Goal: Task Accomplishment & Management: Manage account settings

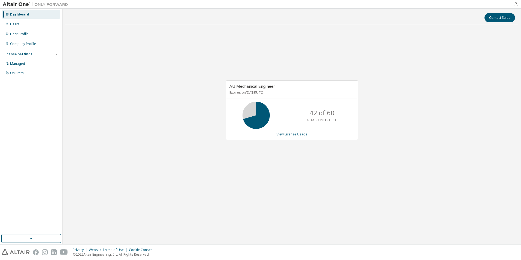
click at [306, 133] on link "View License Usage" at bounding box center [292, 134] width 31 height 5
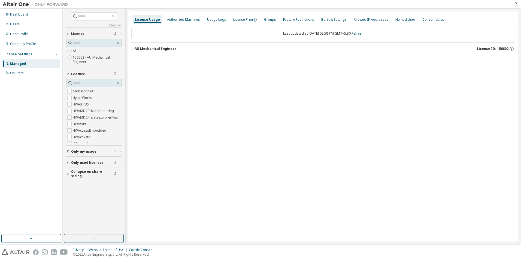
click at [163, 50] on div "AU Mechanical Engineer" at bounding box center [156, 49] width 42 height 4
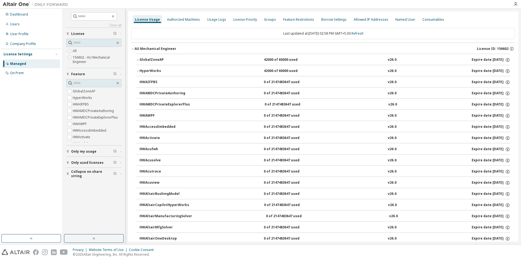
click at [165, 56] on button "GlobalZoneAP 42000 of 60000 used v26.0 Expire date: 2025-12-09" at bounding box center [323, 60] width 374 height 12
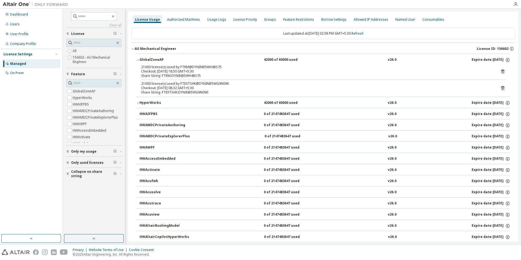
click at [501, 70] on icon at bounding box center [502, 72] width 3 height 4
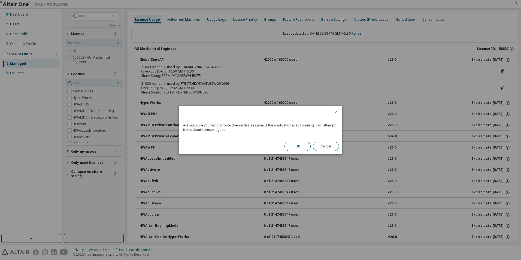
click at [293, 143] on button "OK" at bounding box center [298, 146] width 26 height 9
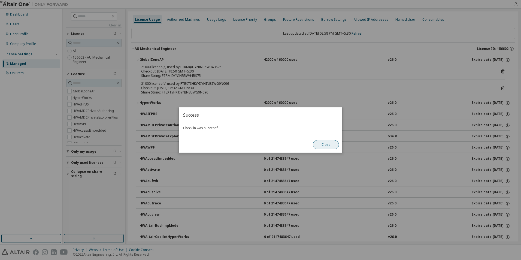
click at [318, 143] on button "Close" at bounding box center [326, 144] width 26 height 9
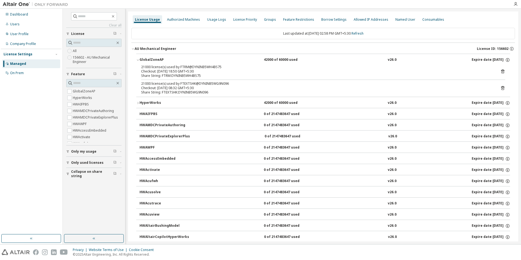
click at [156, 101] on div "HyperWorks" at bounding box center [164, 103] width 49 height 5
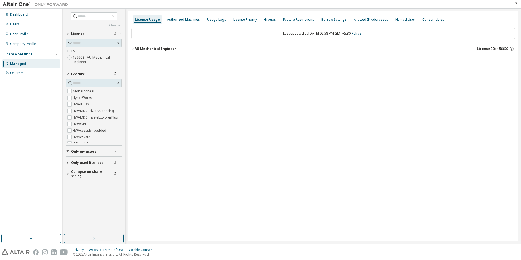
click at [141, 47] on div "AU Mechanical Engineer" at bounding box center [156, 49] width 42 height 4
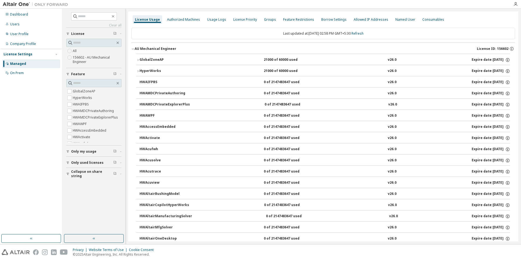
click at [140, 64] on button "GlobalZoneAP 21000 of 60000 used v26.0 Expire date: 2025-12-09" at bounding box center [323, 60] width 374 height 12
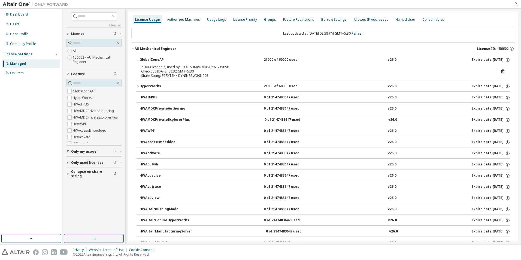
click at [149, 85] on div "HyperWorks" at bounding box center [164, 86] width 49 height 5
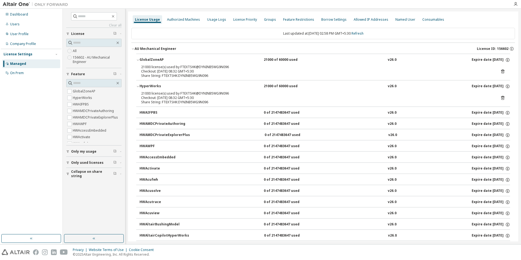
click at [91, 194] on div "Clear all Collapse on share string Only used licenses Only my usage Feature Glo…" at bounding box center [94, 122] width 61 height 224
